Goal: Task Accomplishment & Management: Manage account settings

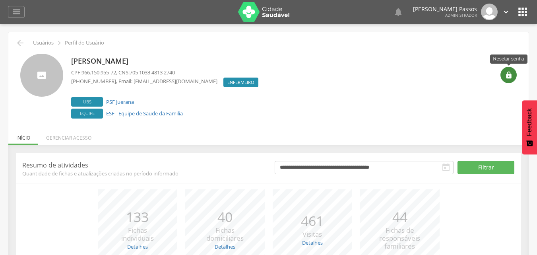
click at [507, 71] on icon "" at bounding box center [508, 75] width 8 height 8
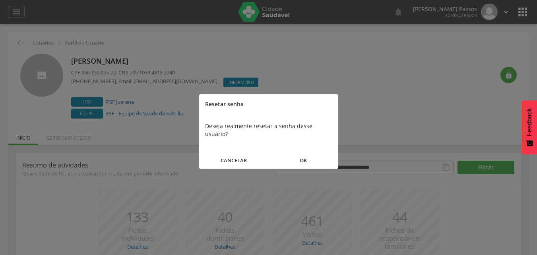
click at [312, 152] on button "OK" at bounding box center [304, 160] width 70 height 17
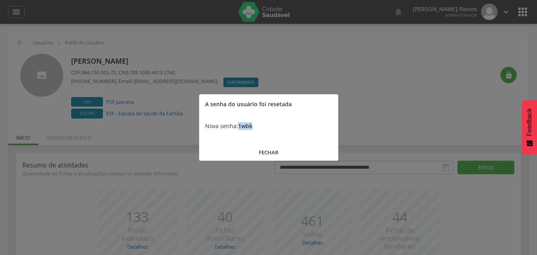
drag, startPoint x: 269, startPoint y: 129, endPoint x: 240, endPoint y: 127, distance: 29.5
click at [240, 127] on div "Nova senha: 1wbk" at bounding box center [268, 126] width 139 height 24
copy b "1wbk"
click at [272, 155] on button "FECHAR" at bounding box center [268, 152] width 139 height 17
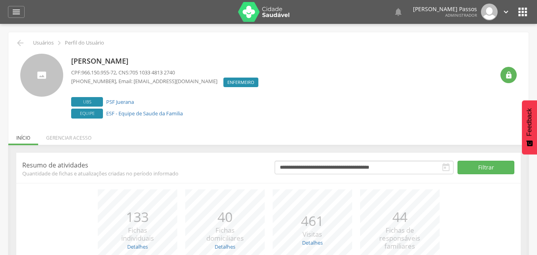
click at [271, 16] on img at bounding box center [264, 12] width 52 height 20
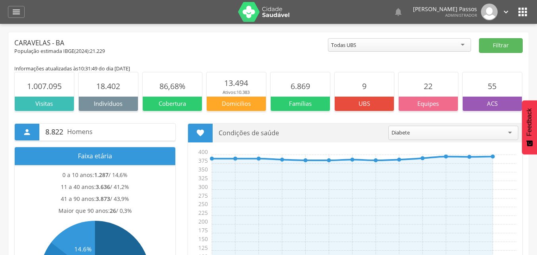
click at [515, 16] on div "  Lorem ipsum dolor sit amet, sed do eiusmod tempor incididunt ut labore et d…" at bounding box center [281, 12] width 496 height 24
click at [525, 10] on icon "" at bounding box center [522, 12] width 13 height 13
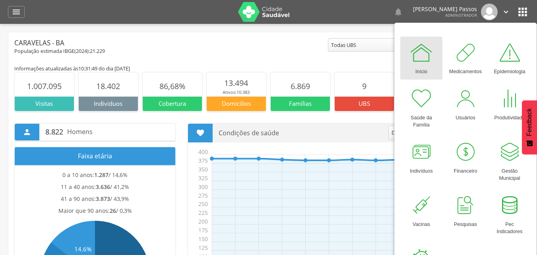
click at [506, 10] on icon "" at bounding box center [505, 12] width 9 height 9
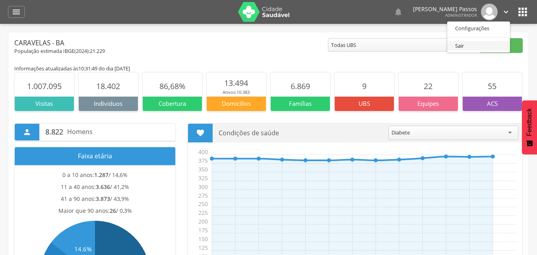
click at [464, 47] on link "Sair" at bounding box center [478, 46] width 63 height 10
click at [523, 15] on icon "" at bounding box center [522, 12] width 13 height 13
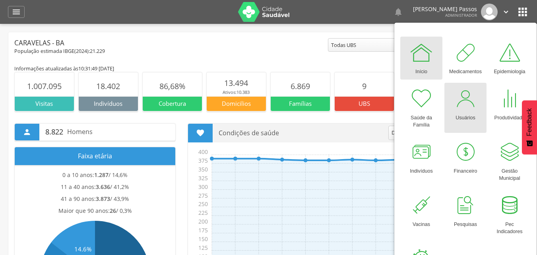
click at [467, 109] on div at bounding box center [465, 99] width 24 height 24
